Goal: Navigation & Orientation: Find specific page/section

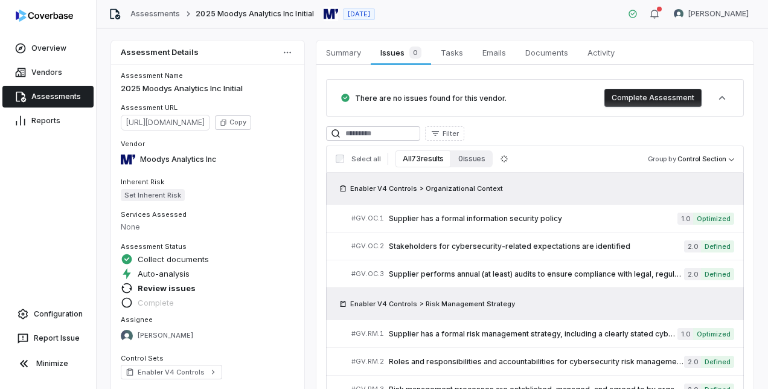
drag, startPoint x: 0, startPoint y: 0, endPoint x: 36, endPoint y: 97, distance: 103.0
click at [36, 97] on link "Assessments" at bounding box center [47, 97] width 91 height 22
click at [346, 54] on span "Summary" at bounding box center [343, 53] width 45 height 16
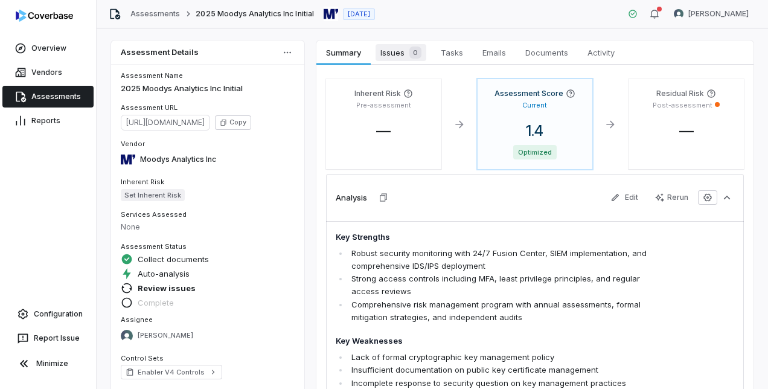
click at [395, 59] on span "Issues 0" at bounding box center [401, 52] width 51 height 17
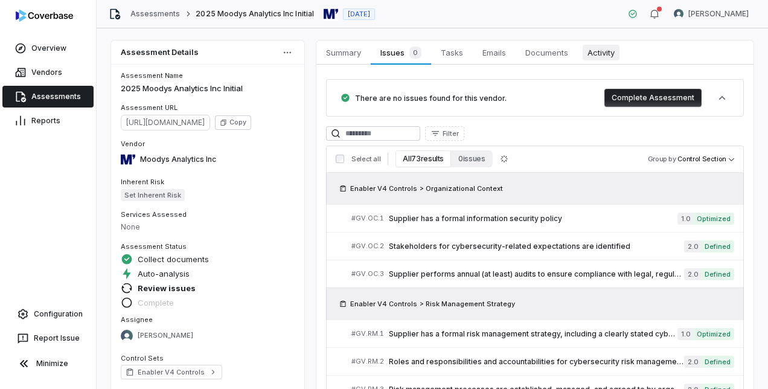
click at [597, 49] on span "Activity" at bounding box center [601, 53] width 37 height 16
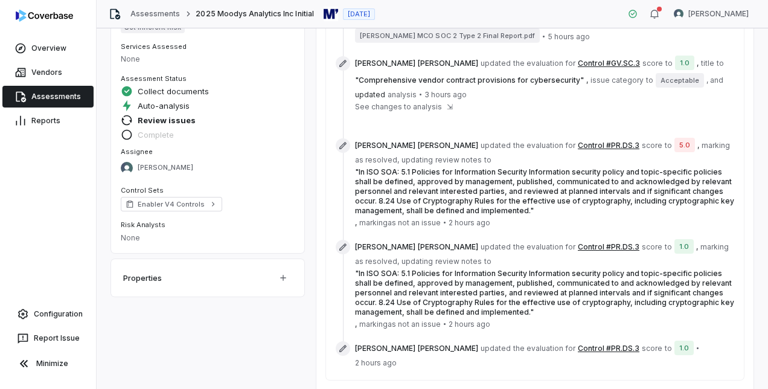
scroll to position [168, 0]
